Goal: Task Accomplishment & Management: Use online tool/utility

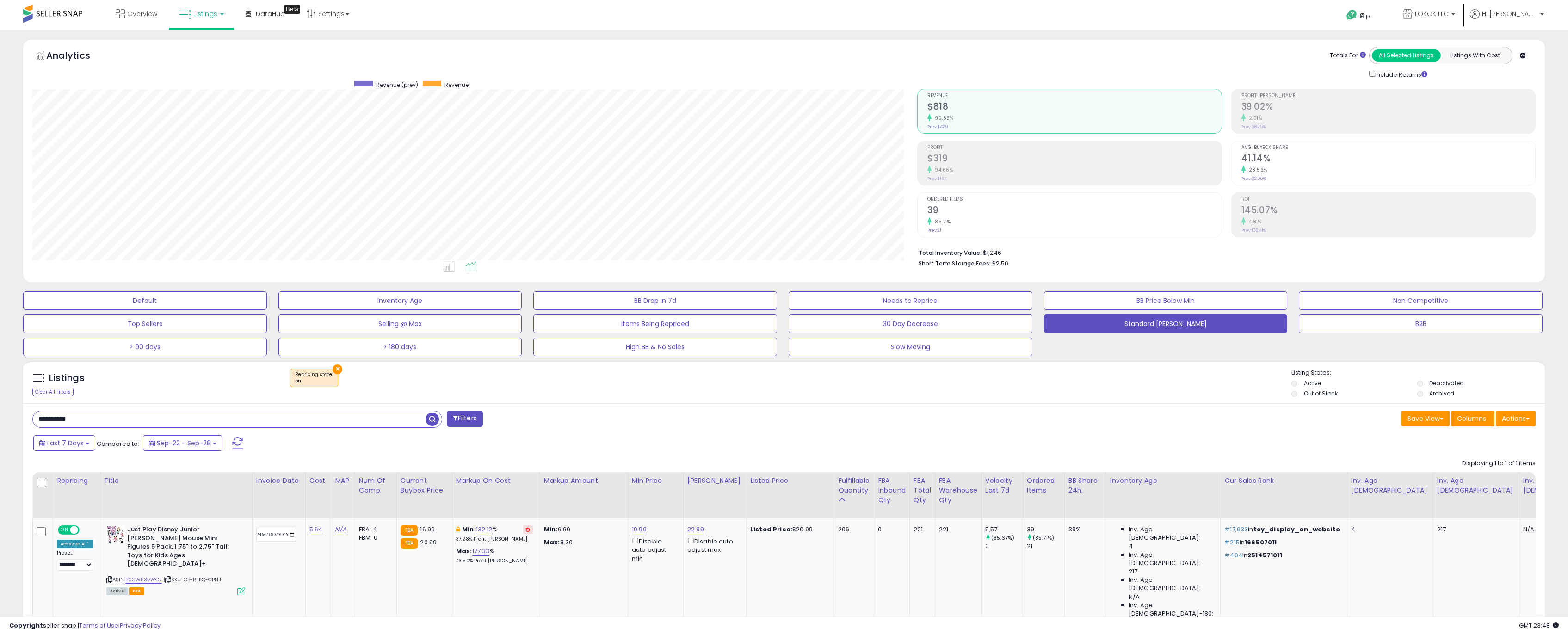
select select "**"
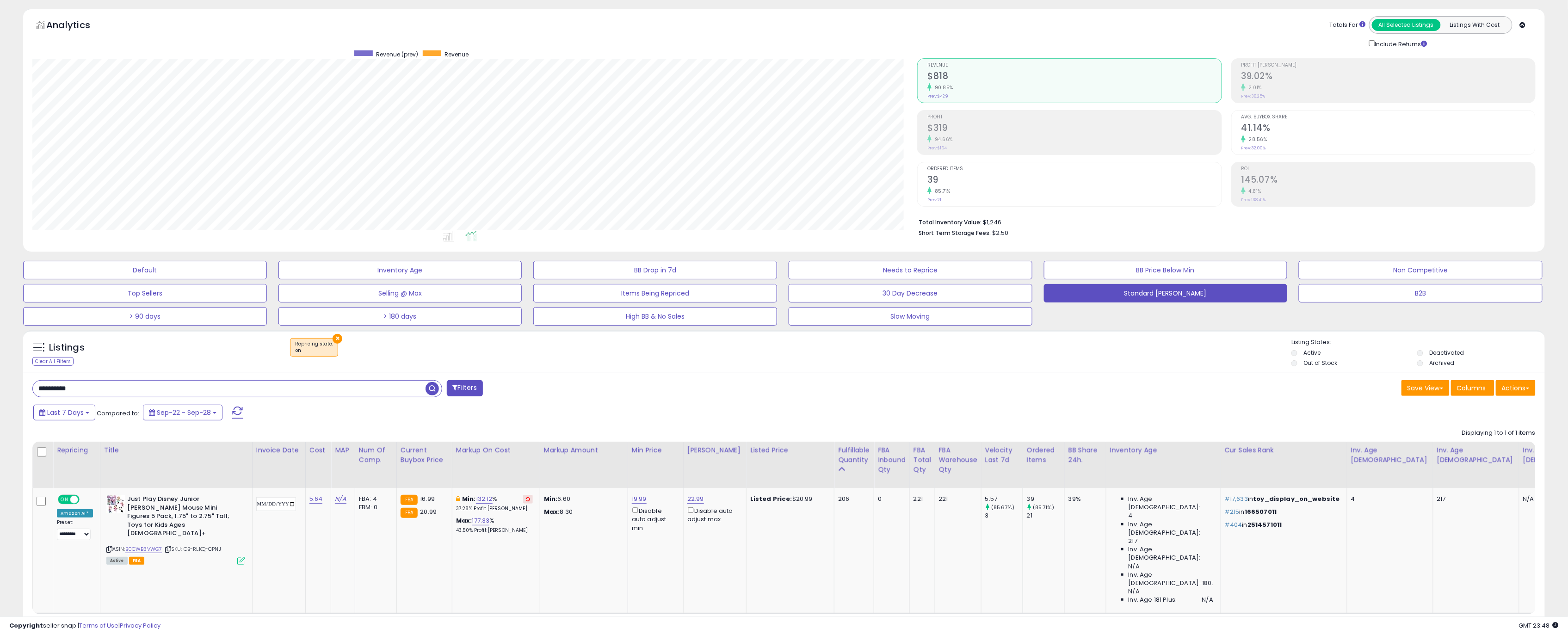
scroll to position [189, 885]
drag, startPoint x: 111, startPoint y: 380, endPoint x: -73, endPoint y: 371, distance: 184.2
click at [0, 371] on html "Unable to login Retrieving listings data.. has not yet accepted the Terms of Us…" at bounding box center [784, 287] width 1568 height 635
drag, startPoint x: 99, startPoint y: 387, endPoint x: -42, endPoint y: 379, distance: 141.2
click at [0, 379] on html "Unable to login Retrieving listings data.. has not yet accepted the Terms of Us…" at bounding box center [784, 287] width 1568 height 635
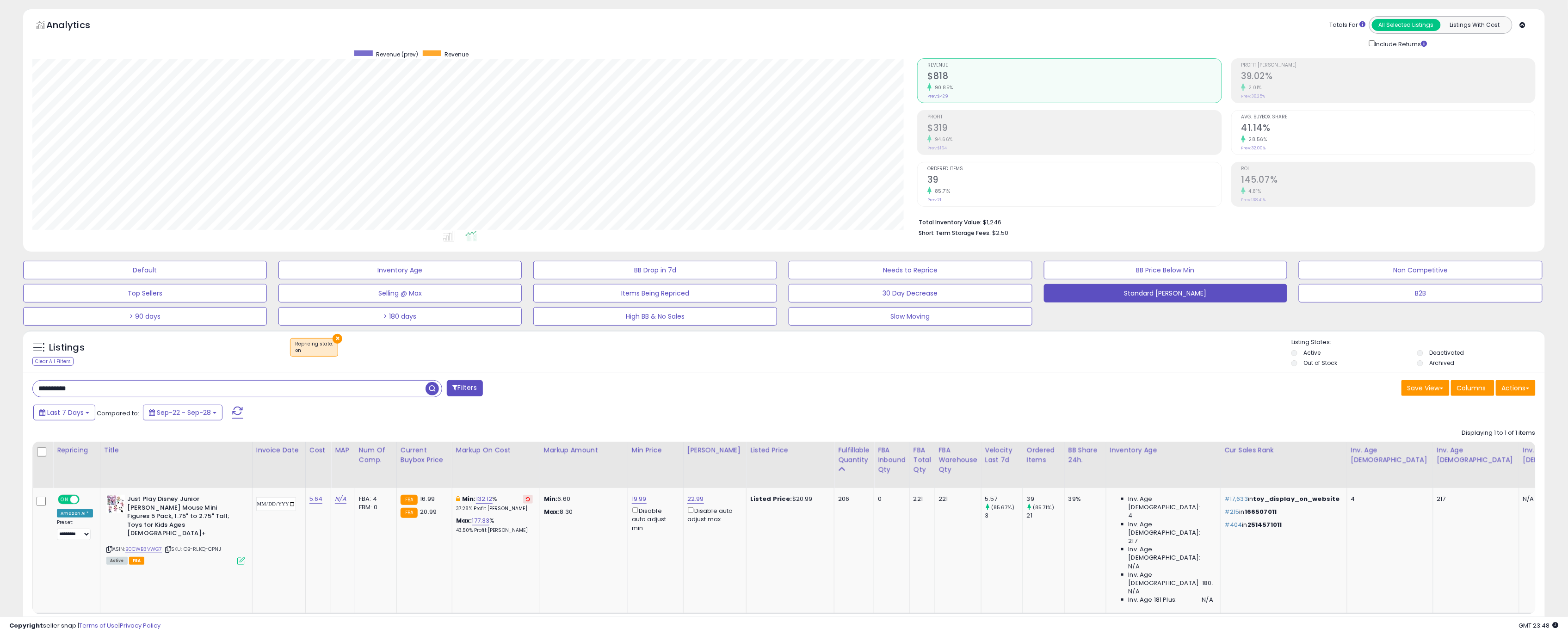
paste input "text"
click at [426, 393] on span "button" at bounding box center [432, 389] width 13 height 13
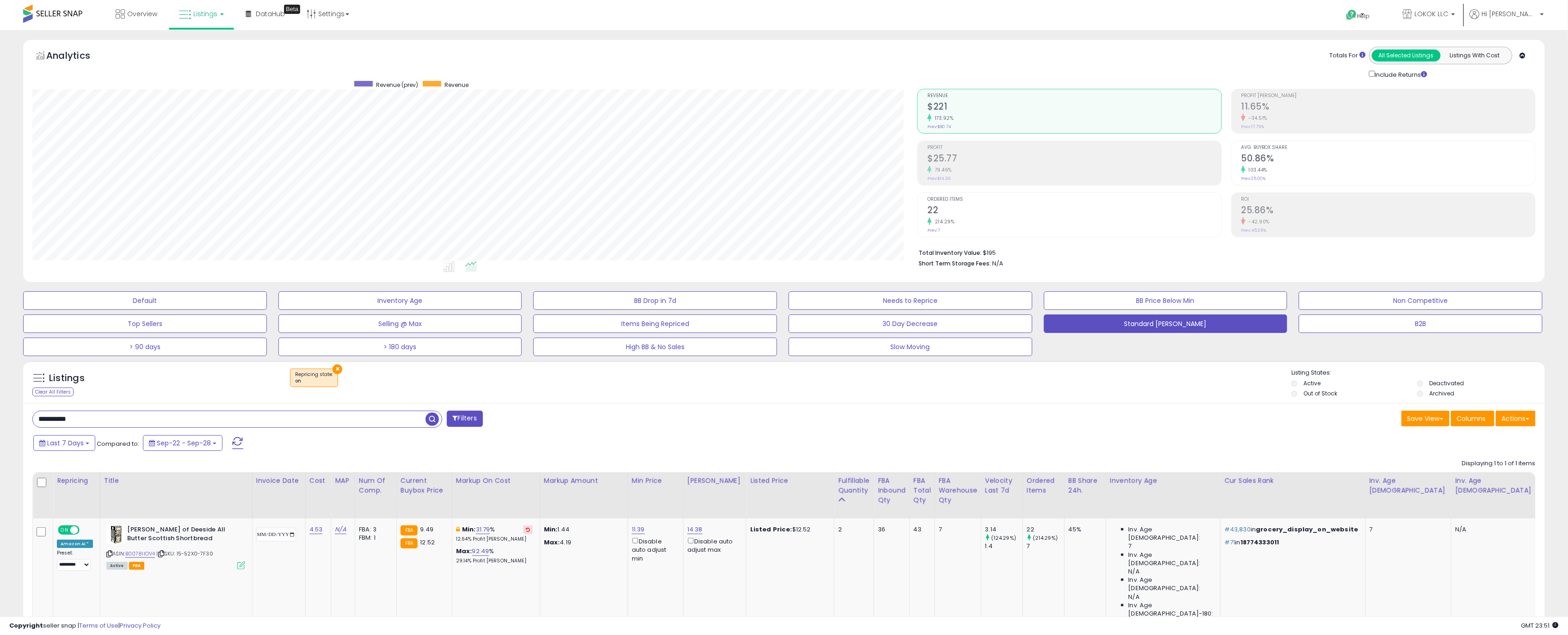
drag, startPoint x: 122, startPoint y: 426, endPoint x: -152, endPoint y: 420, distance: 274.1
click at [0, 420] on html "Unable to login Retrieving listings data.. has not yet accepted the Terms of Us…" at bounding box center [784, 317] width 1568 height 635
type input "*******"
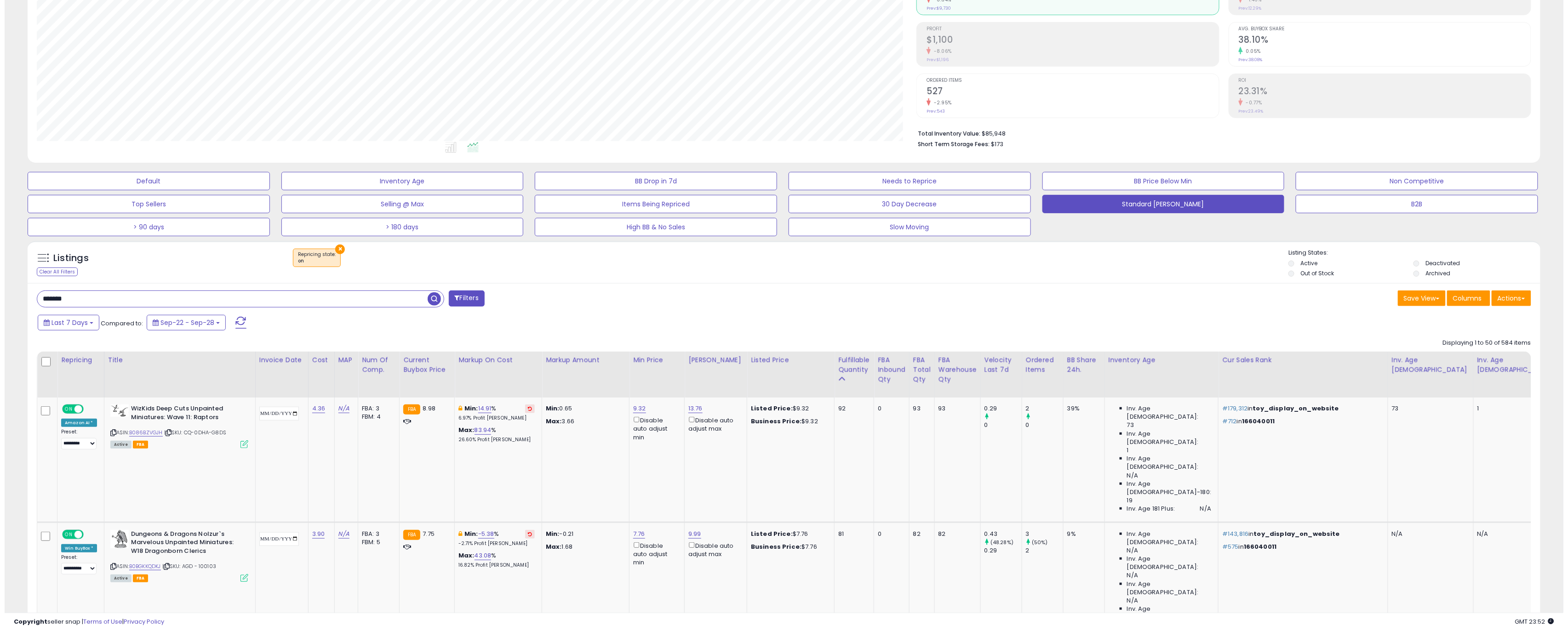
scroll to position [0, 0]
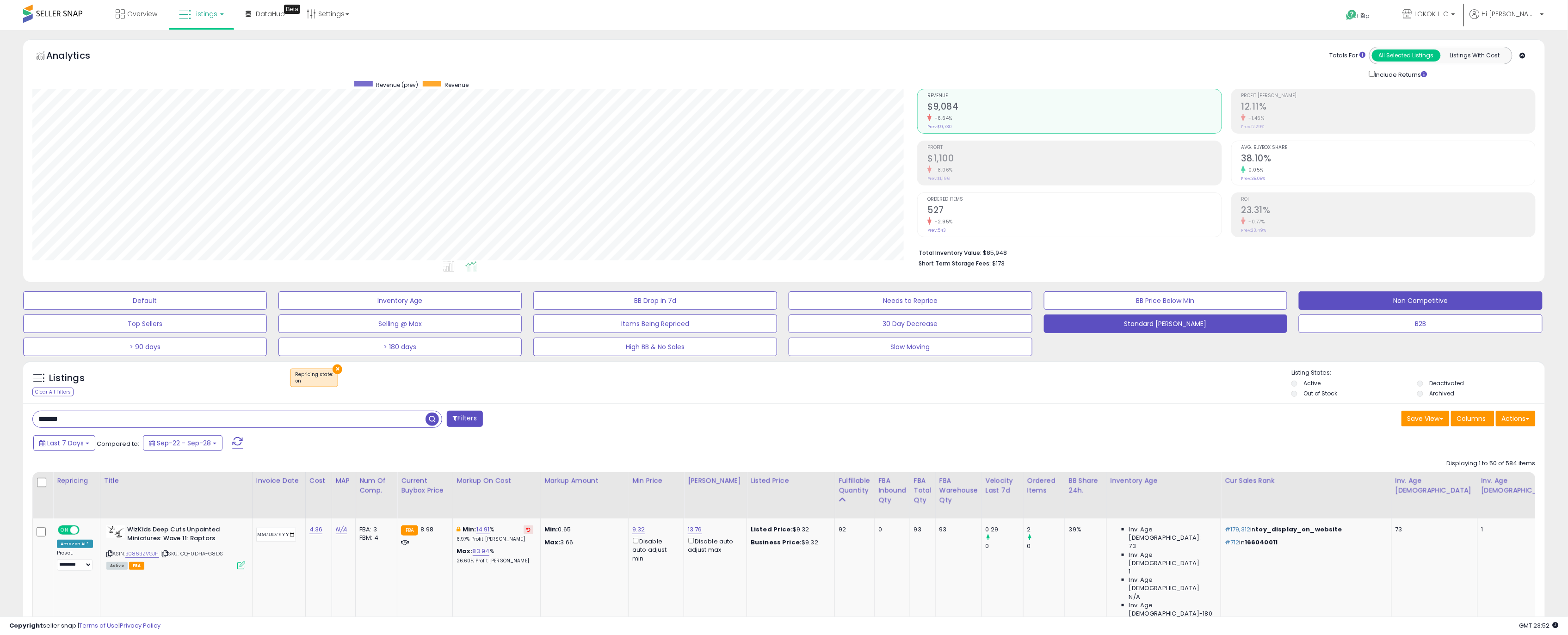
click at [1417, 302] on button "Non Competitive" at bounding box center [1420, 301] width 244 height 18
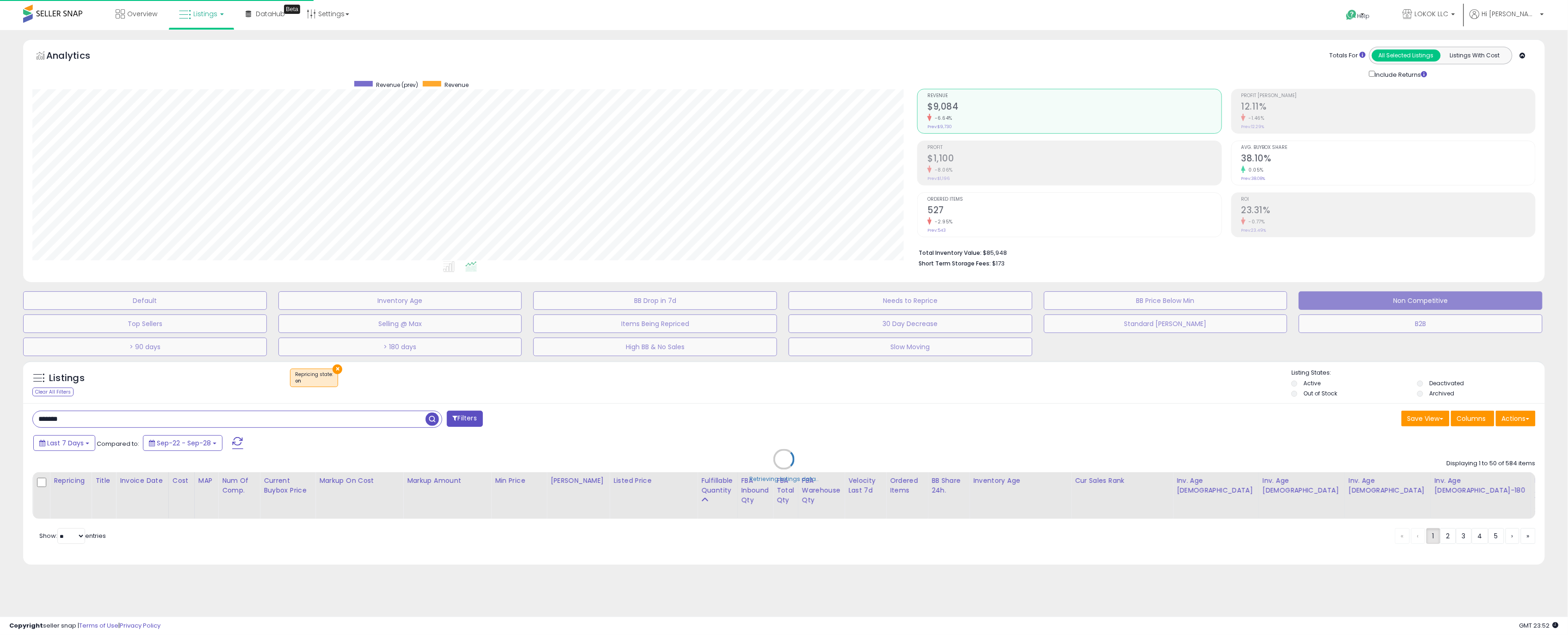
scroll to position [189, 890]
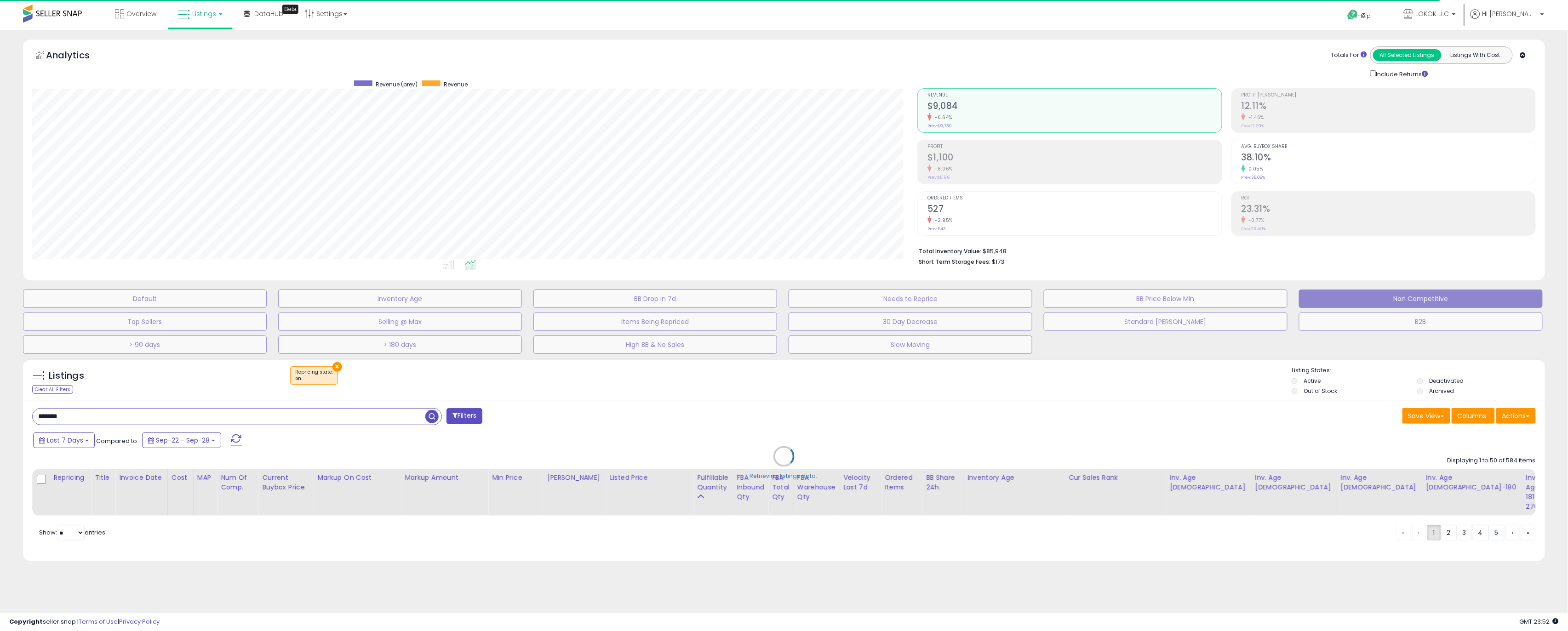
select select "**"
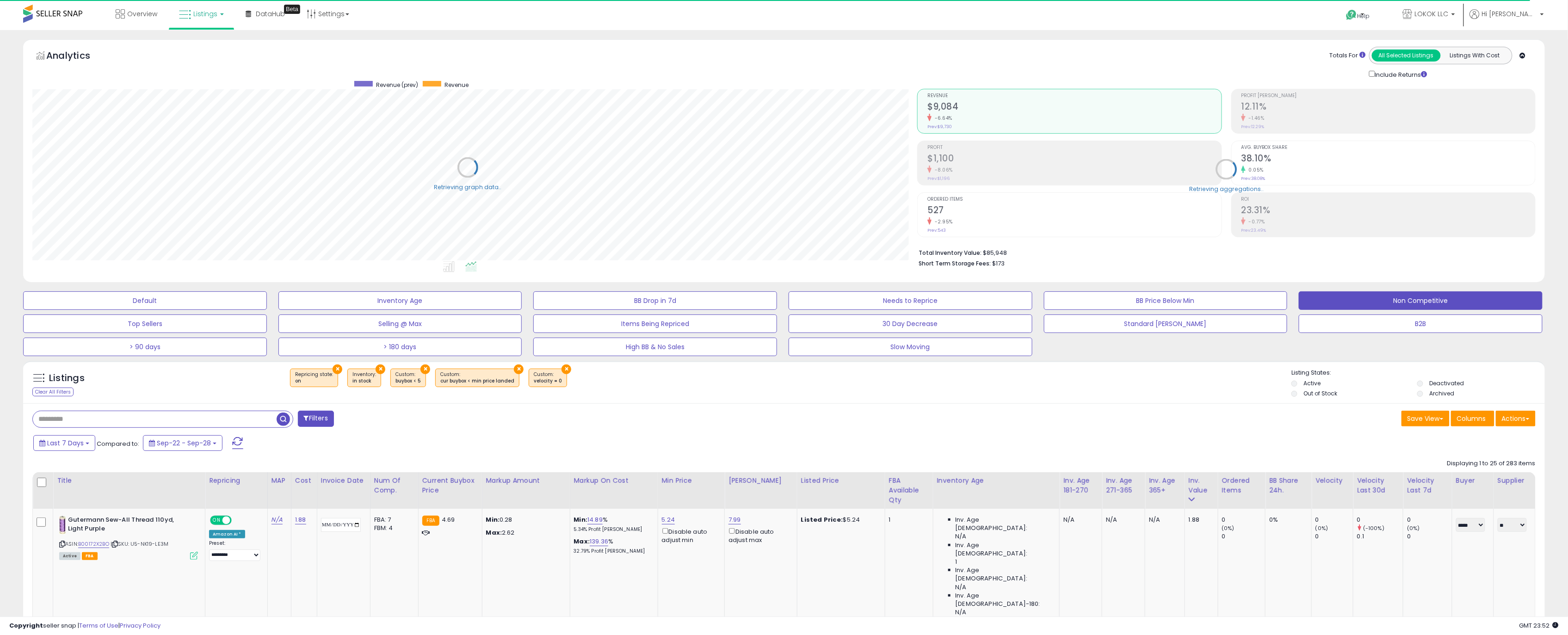
scroll to position [462390, 461632]
click at [648, 411] on div "Filters" at bounding box center [405, 420] width 759 height 18
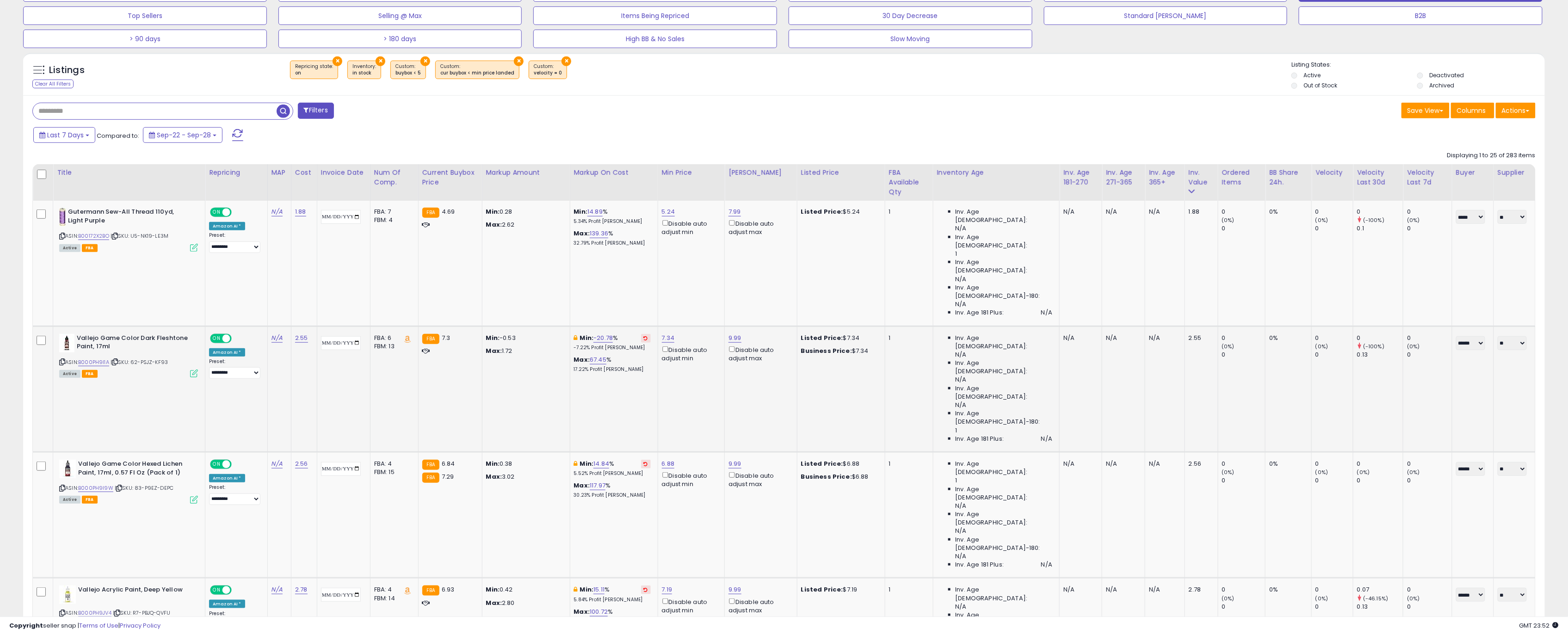
scroll to position [189, 885]
click at [1193, 181] on div "Inv. value" at bounding box center [1201, 178] width 26 height 20
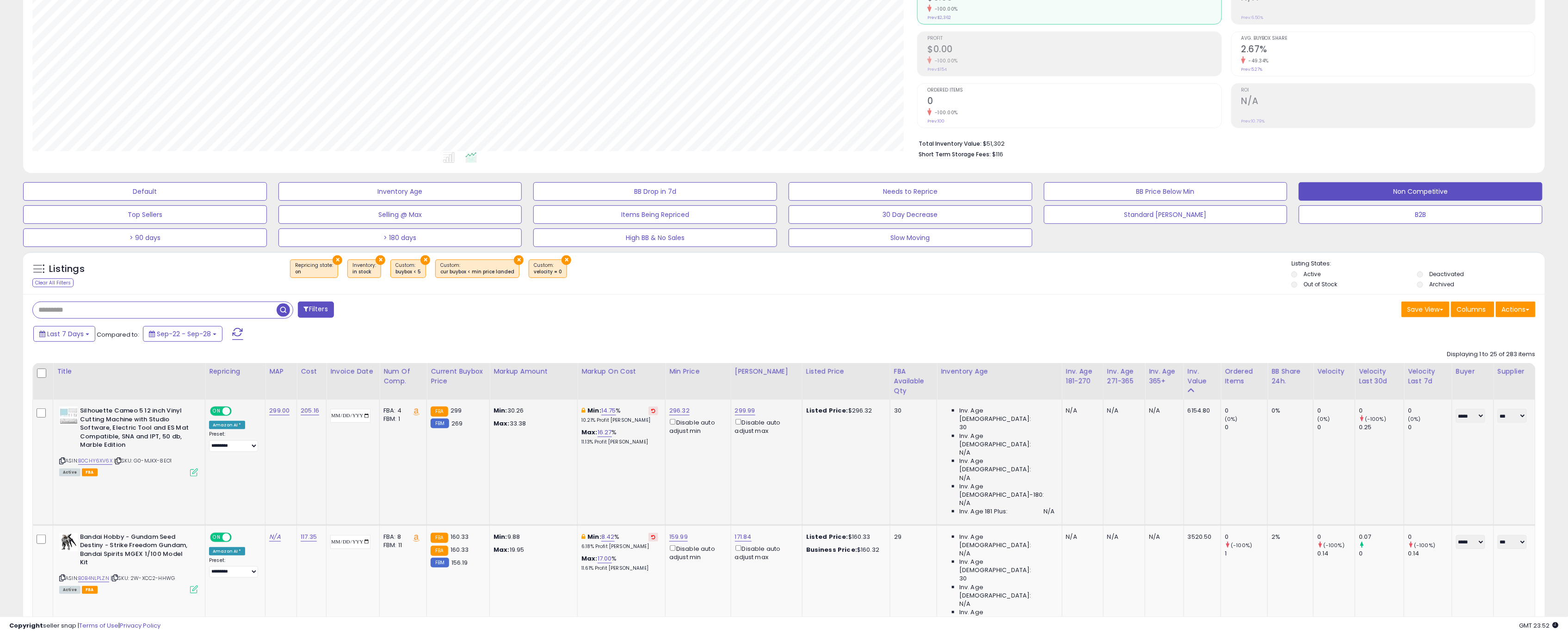
scroll to position [185, 0]
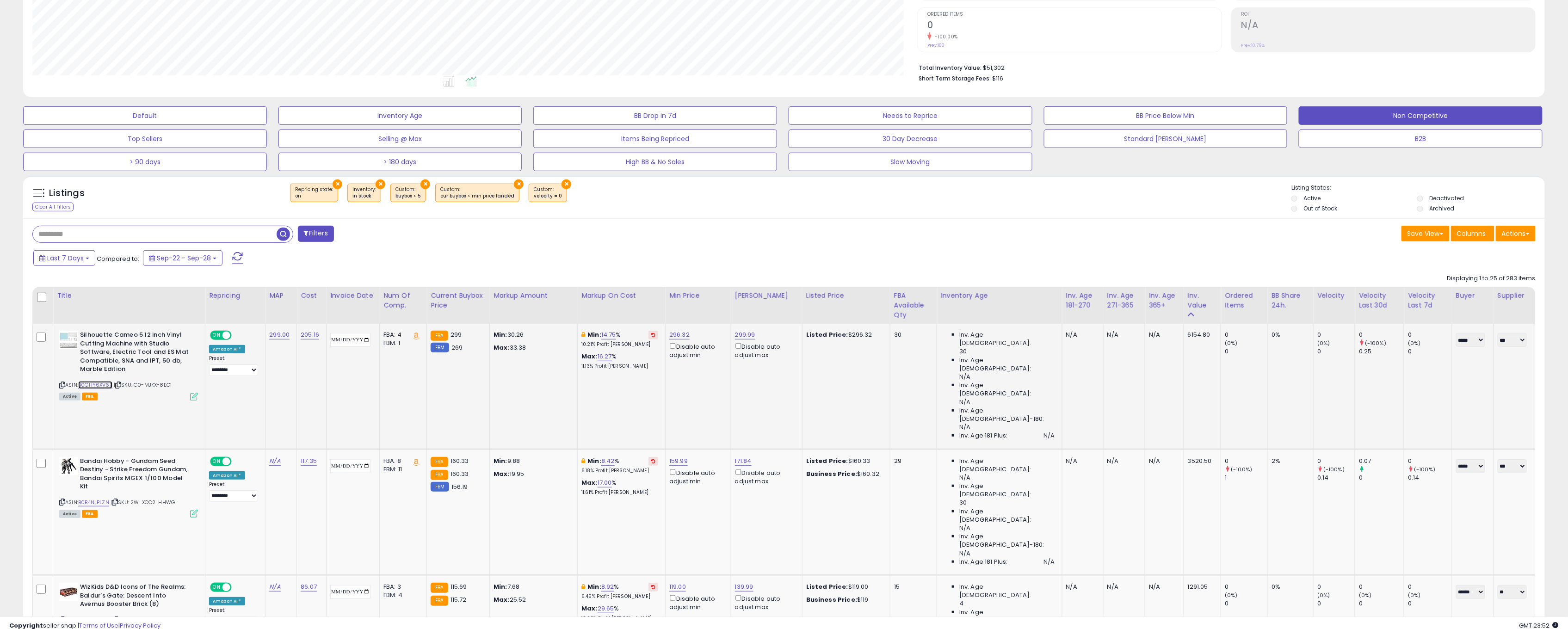
click at [104, 385] on link "B0CHY6XV6X" at bounding box center [96, 385] width 34 height 8
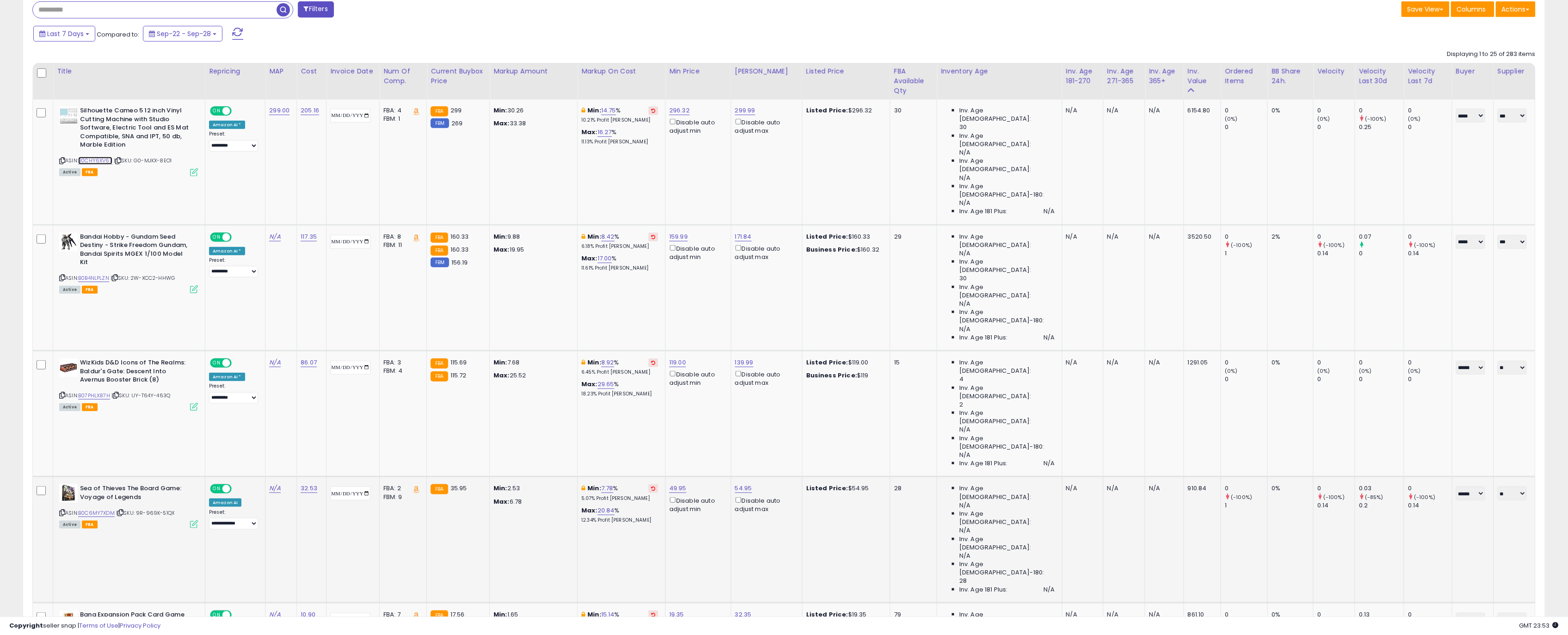
scroll to position [432, 0]
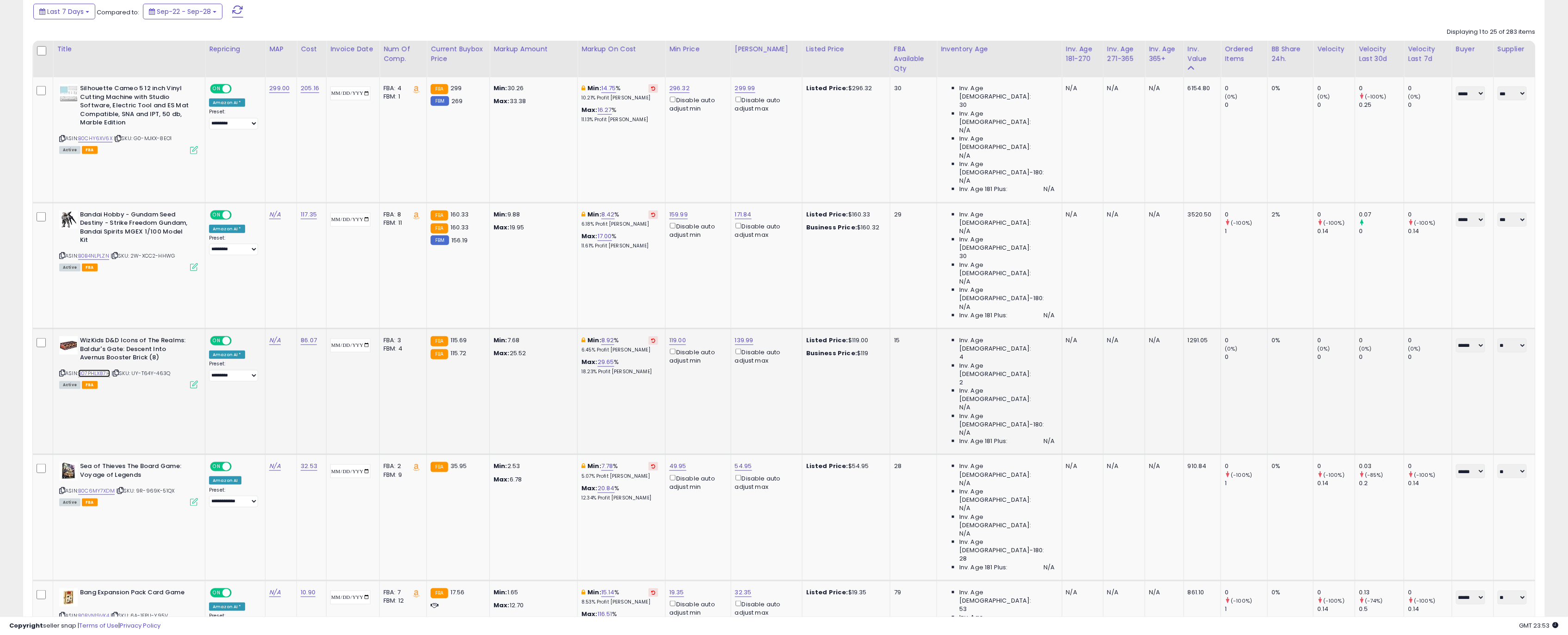
click at [106, 370] on link "B07PHLX87H" at bounding box center [94, 374] width 32 height 8
click at [686, 336] on link "119.00" at bounding box center [677, 340] width 17 height 9
drag, startPoint x: 673, startPoint y: 210, endPoint x: 618, endPoint y: 208, distance: 55.0
click at [618, 208] on div "****** This will override store markup" at bounding box center [682, 209] width 133 height 34
type input "******"
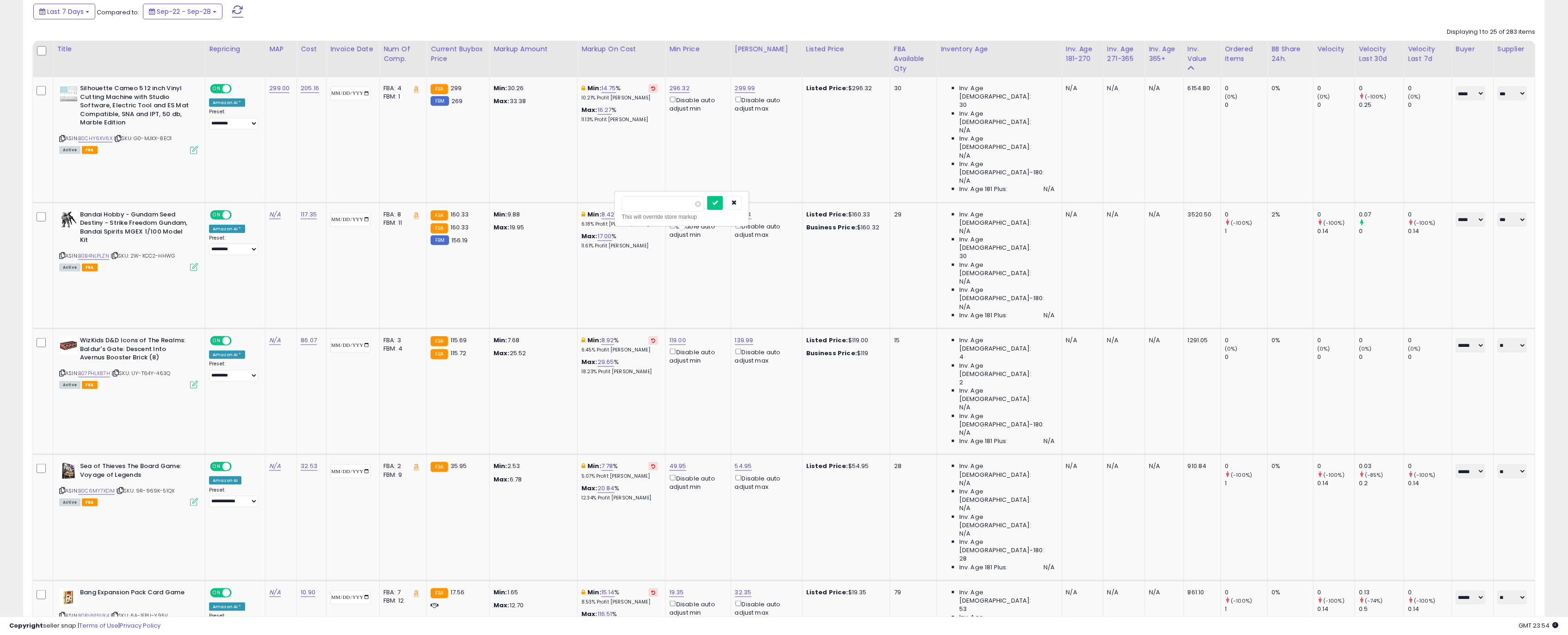
click button "submit" at bounding box center [715, 203] width 16 height 14
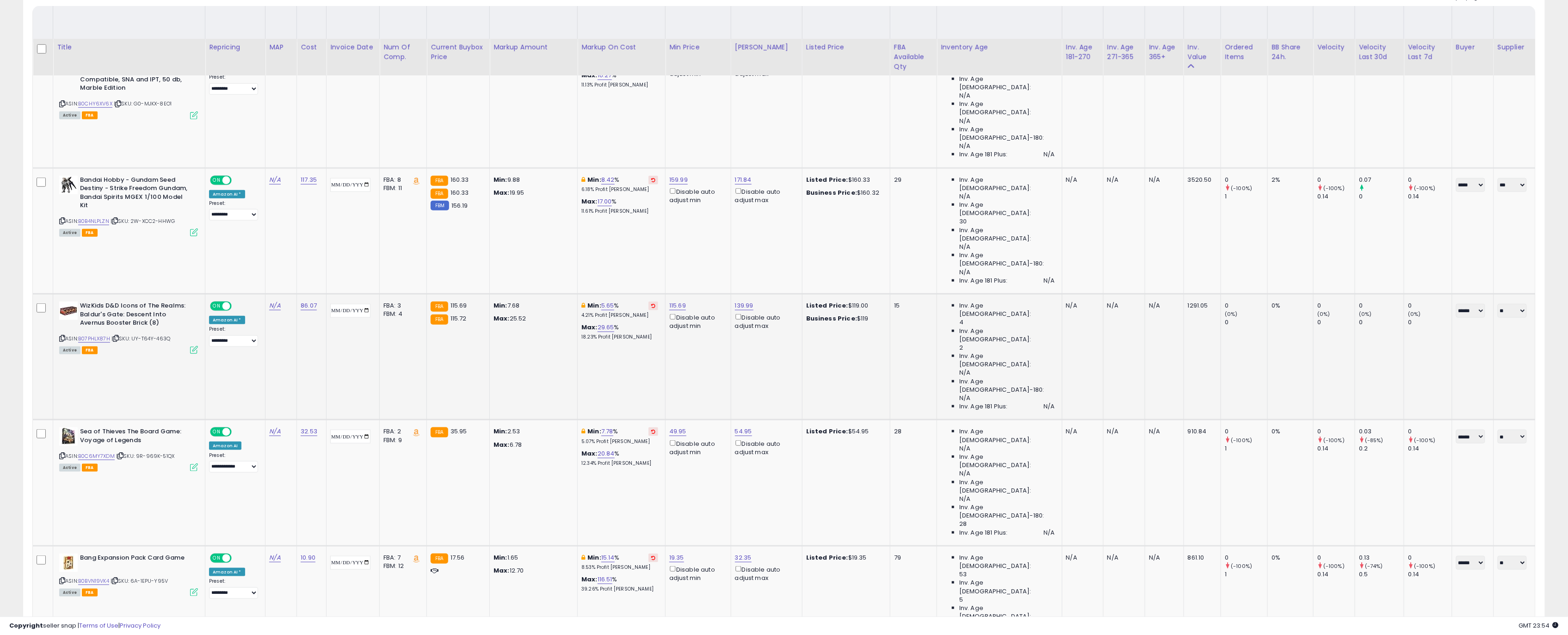
scroll to position [555, 0]
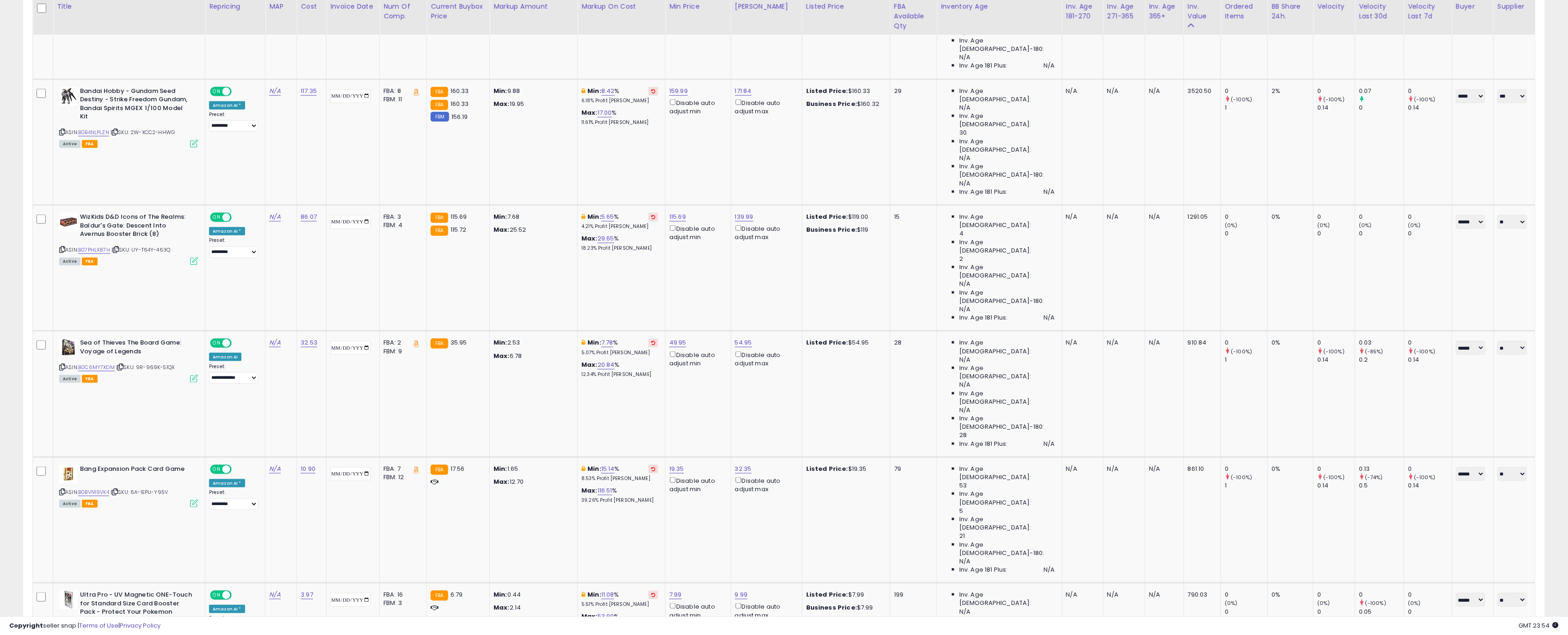
drag, startPoint x: 672, startPoint y: 468, endPoint x: 593, endPoint y: 456, distance: 79.9
type input "*****"
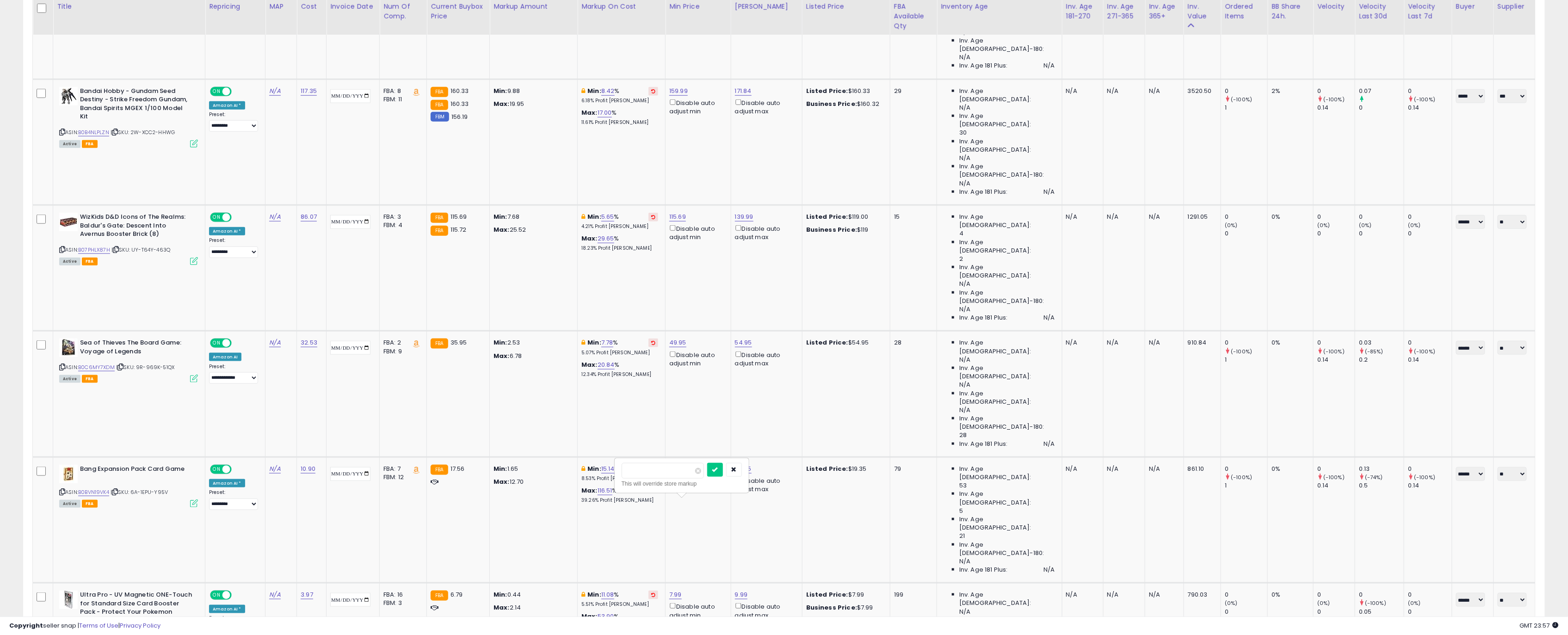
click button "submit" at bounding box center [715, 470] width 16 height 14
drag, startPoint x: 659, startPoint y: 470, endPoint x: 612, endPoint y: 474, distance: 47.2
type input "*****"
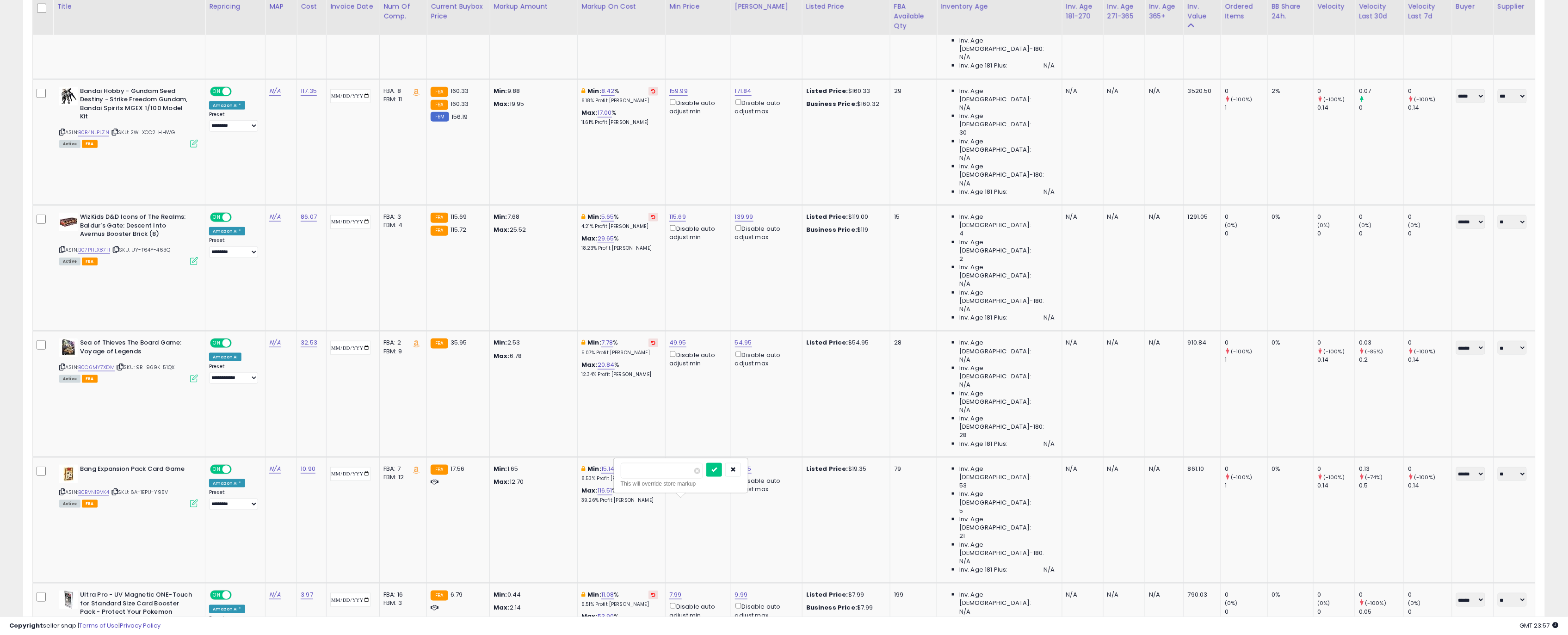
click button "submit" at bounding box center [715, 470] width 16 height 14
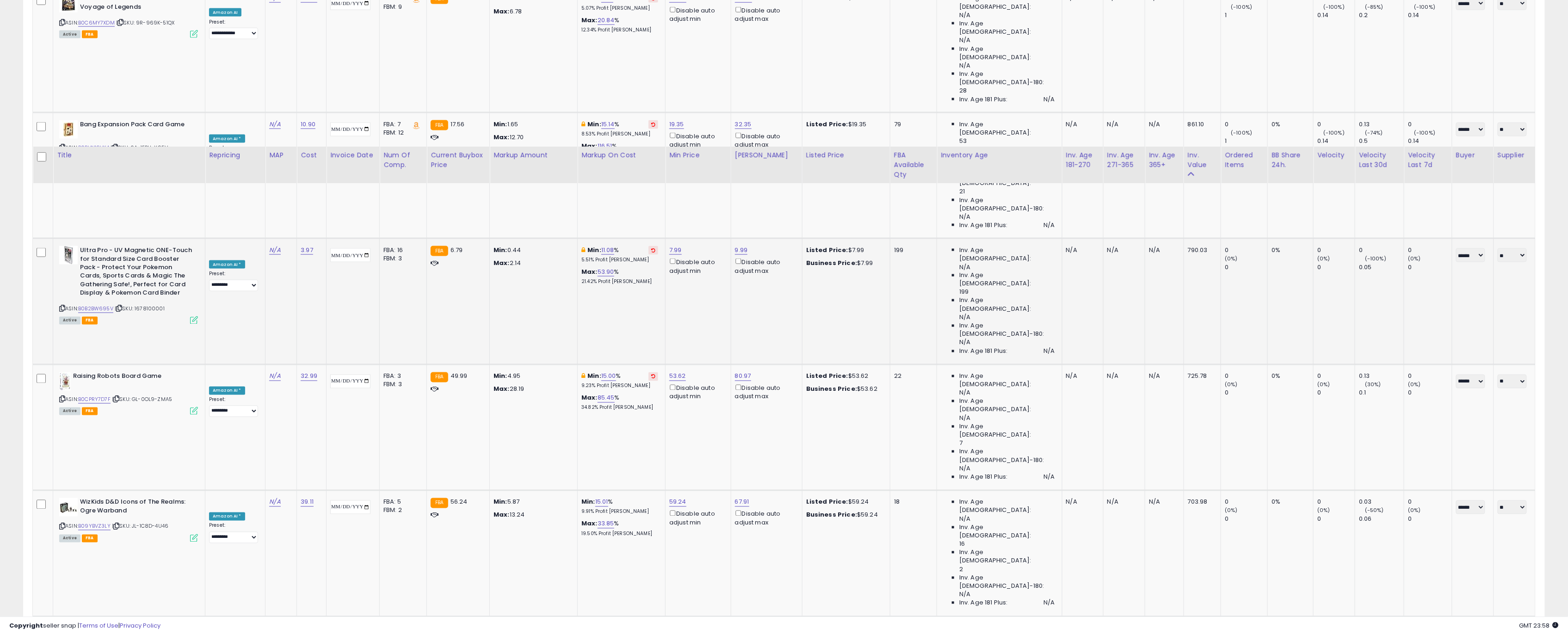
scroll to position [1048, 0]
